Goal: Transaction & Acquisition: Purchase product/service

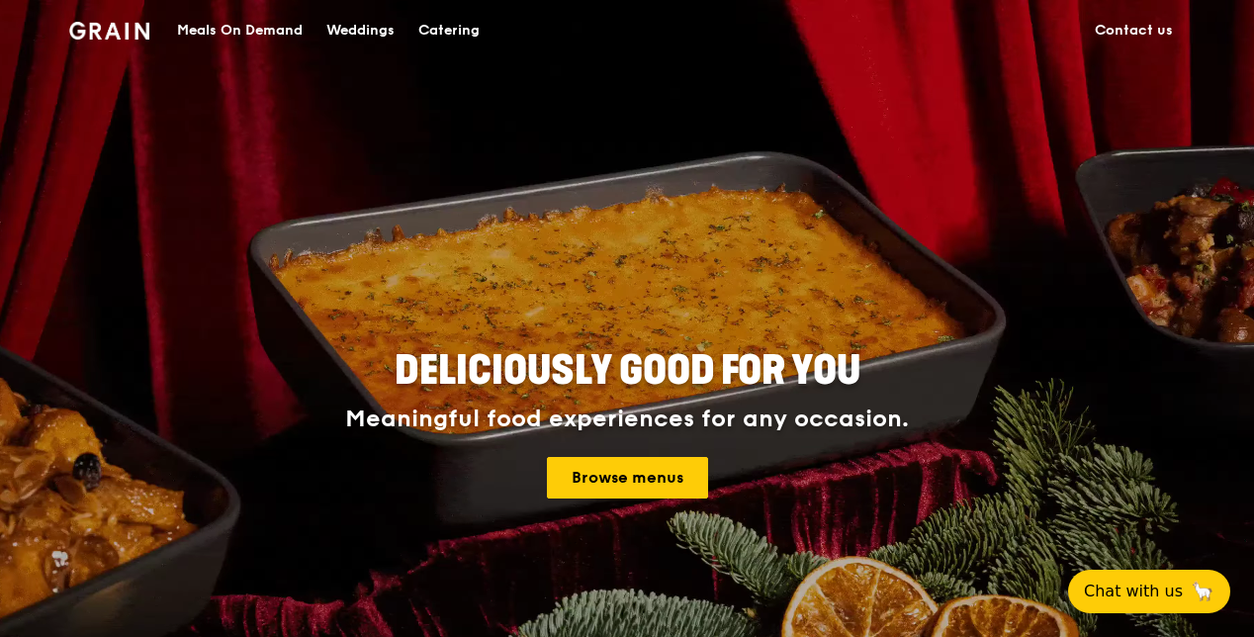
click at [288, 28] on div "Meals On Demand" at bounding box center [240, 30] width 126 height 59
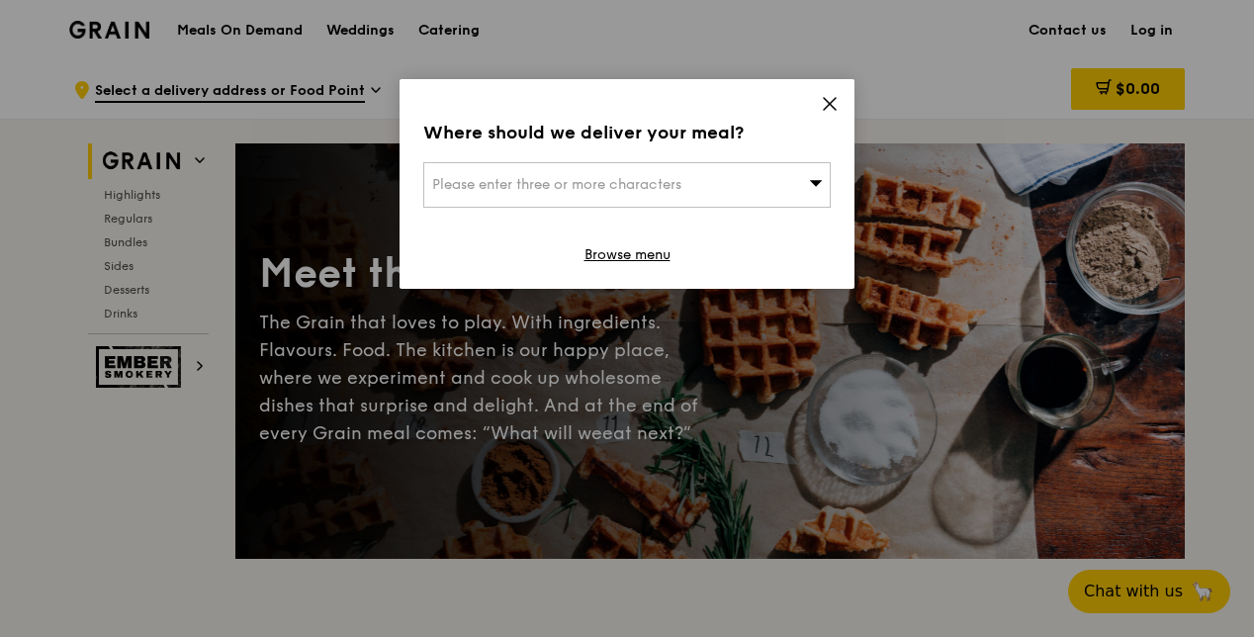
click at [823, 107] on icon at bounding box center [830, 104] width 18 height 18
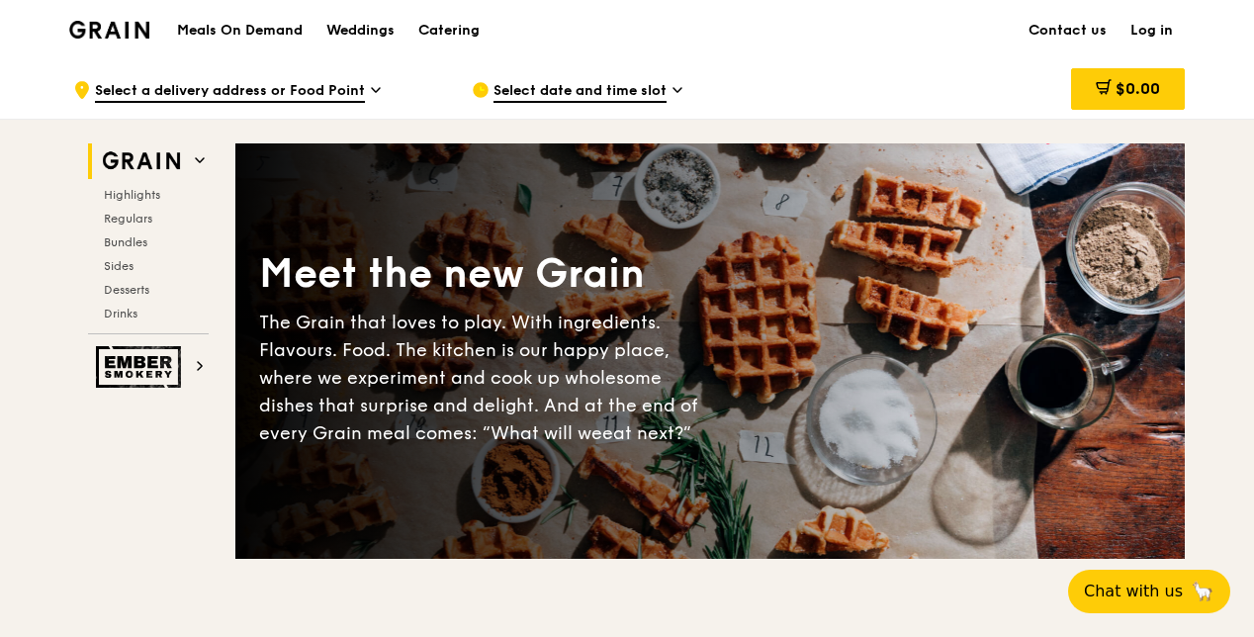
click at [1161, 20] on link "Log in" at bounding box center [1151, 30] width 66 height 59
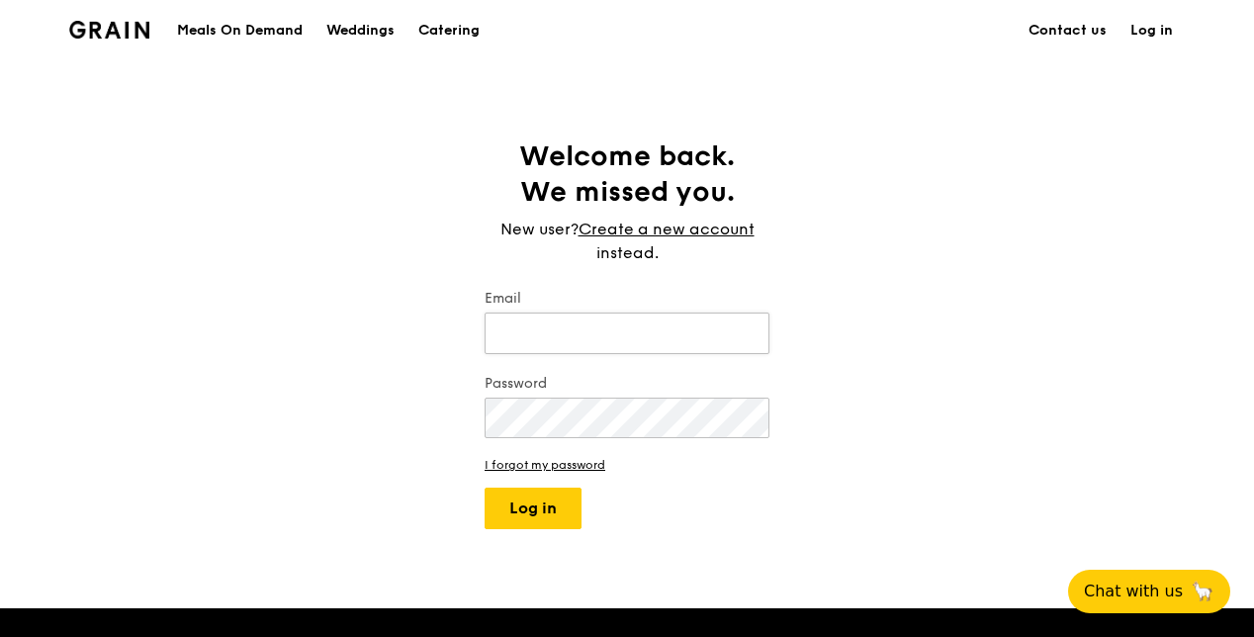
click at [586, 344] on input "Email" at bounding box center [627, 333] width 285 height 42
type input "[EMAIL_ADDRESS][DOMAIN_NAME]"
click at [580, 507] on button "Log in" at bounding box center [533, 509] width 97 height 42
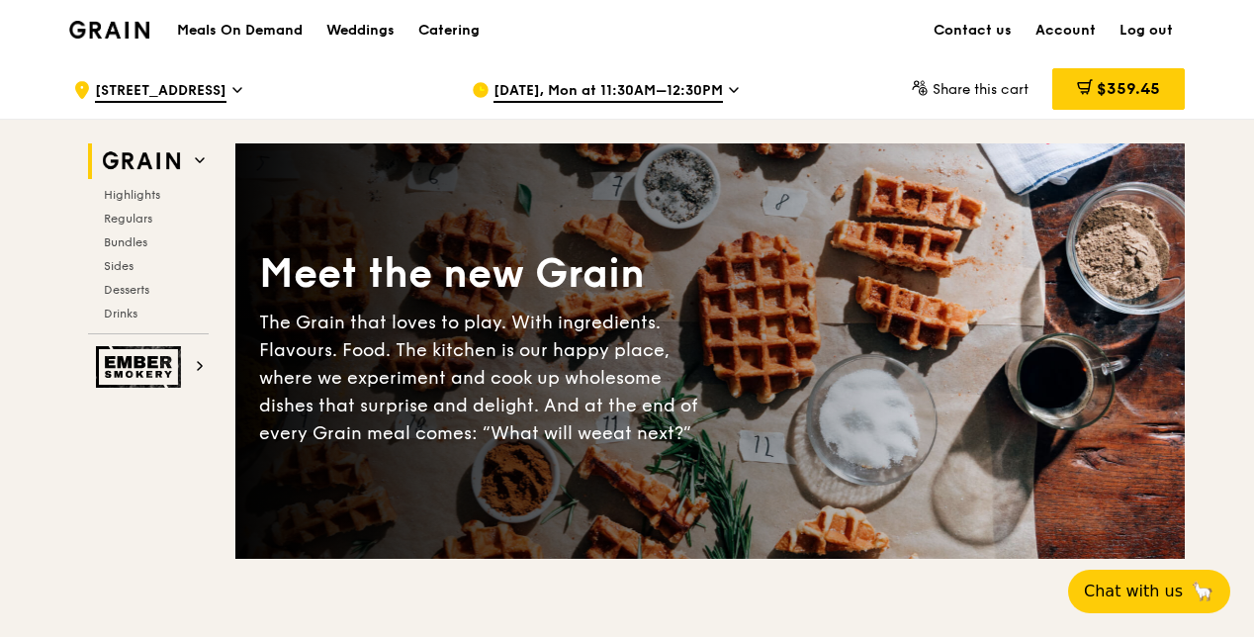
scroll to position [99, 0]
